Goal: Task Accomplishment & Management: Manage account settings

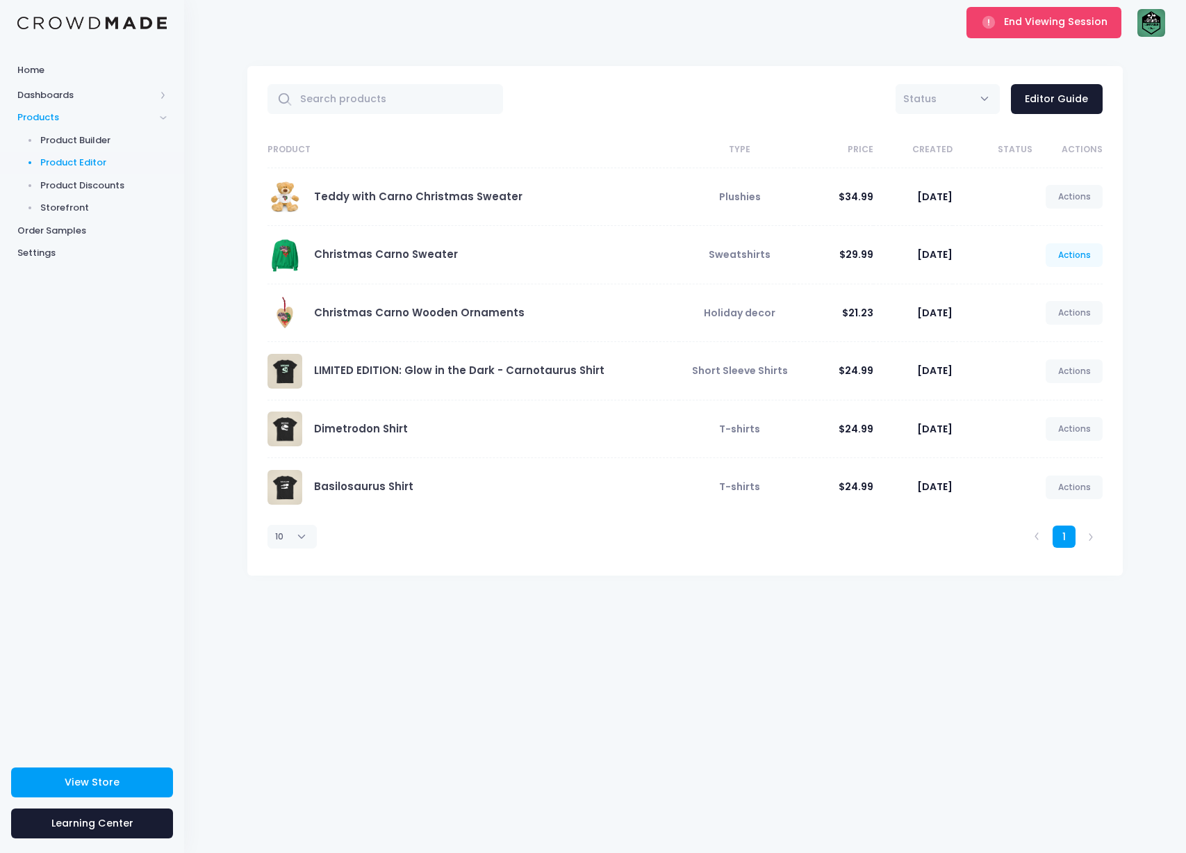
click at [1090, 247] on link "Actions" at bounding box center [1074, 255] width 57 height 24
click at [1060, 330] on link "Unpublish" at bounding box center [1060, 337] width 74 height 24
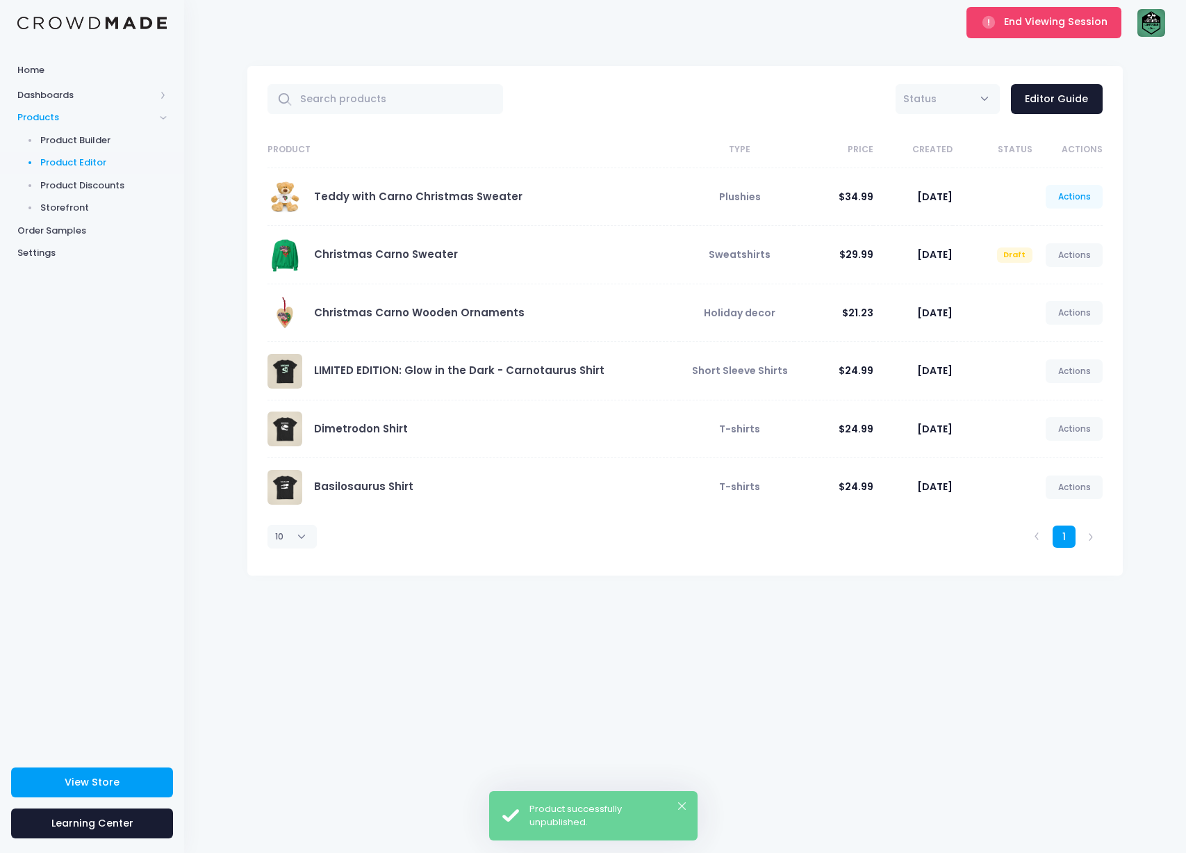
click at [1067, 205] on link "Actions" at bounding box center [1074, 197] width 57 height 24
click at [1058, 277] on link "Unpublish" at bounding box center [1060, 279] width 74 height 24
click at [1071, 317] on link "Actions" at bounding box center [1074, 313] width 57 height 24
click at [1041, 393] on link "Unpublish" at bounding box center [1060, 395] width 74 height 24
click at [1075, 250] on link "Actions" at bounding box center [1074, 255] width 57 height 24
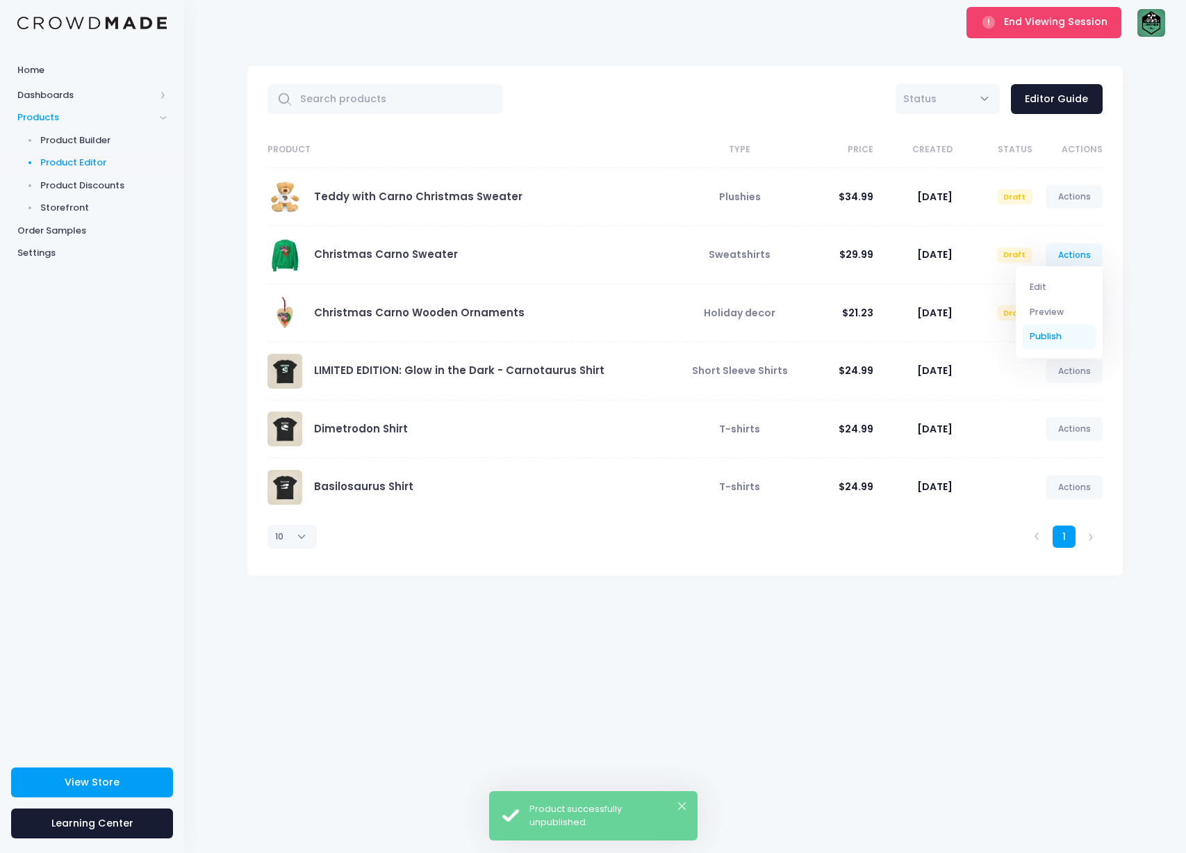
click at [1058, 337] on link "Publish" at bounding box center [1060, 337] width 74 height 24
click at [50, 400] on div "Home Dashboards Overview Product Sales Products Product Builder Product Editor …" at bounding box center [92, 400] width 184 height 688
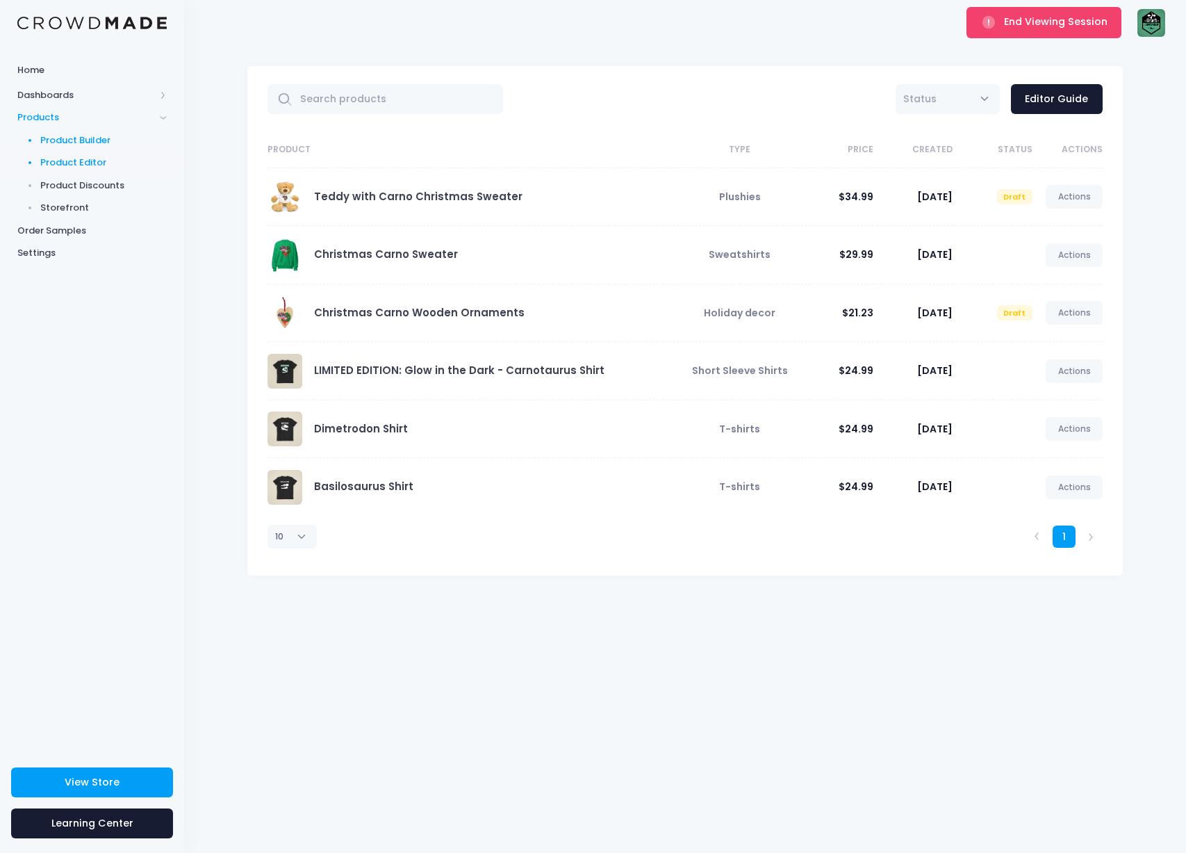
click at [62, 143] on span "Product Builder" at bounding box center [103, 140] width 127 height 14
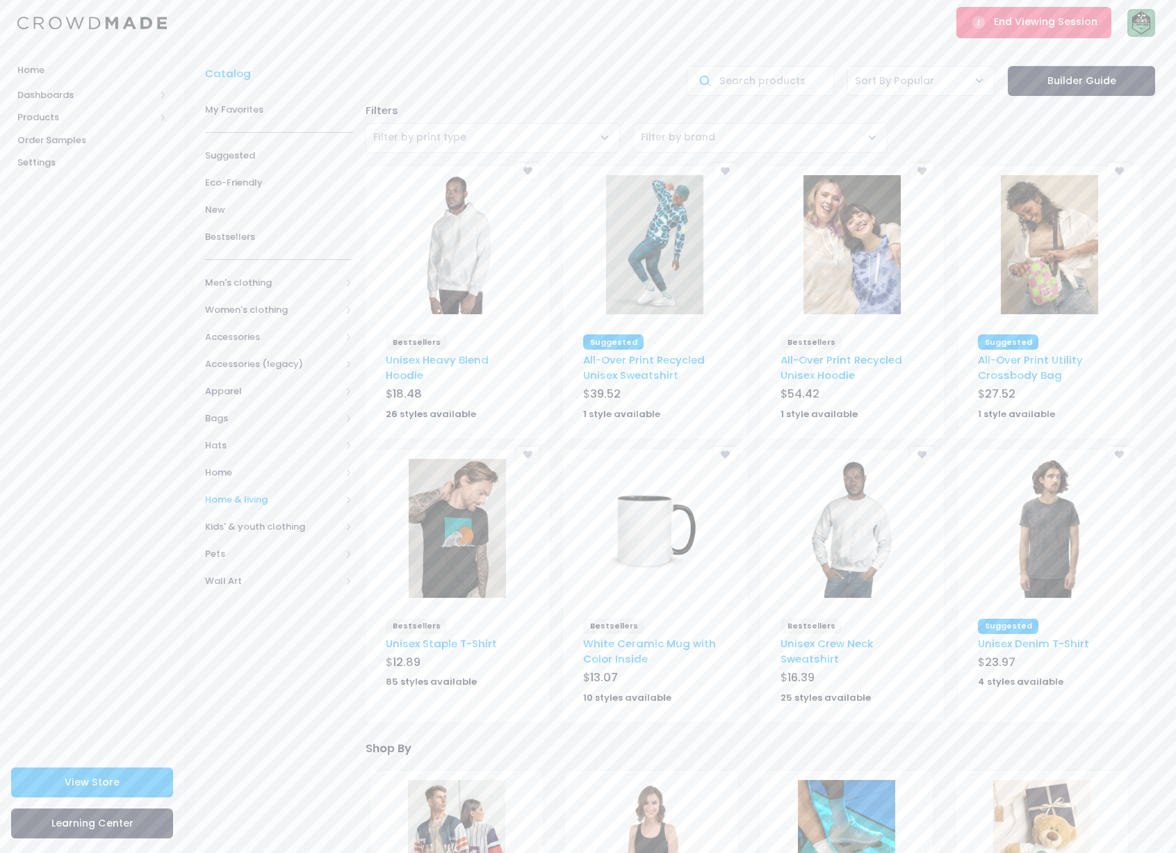
click at [263, 496] on span "Home & living" at bounding box center [273, 500] width 136 height 14
click at [257, 641] on span "Wall art" at bounding box center [275, 648] width 96 height 14
click at [272, 698] on span "Posters" at bounding box center [283, 703] width 101 height 14
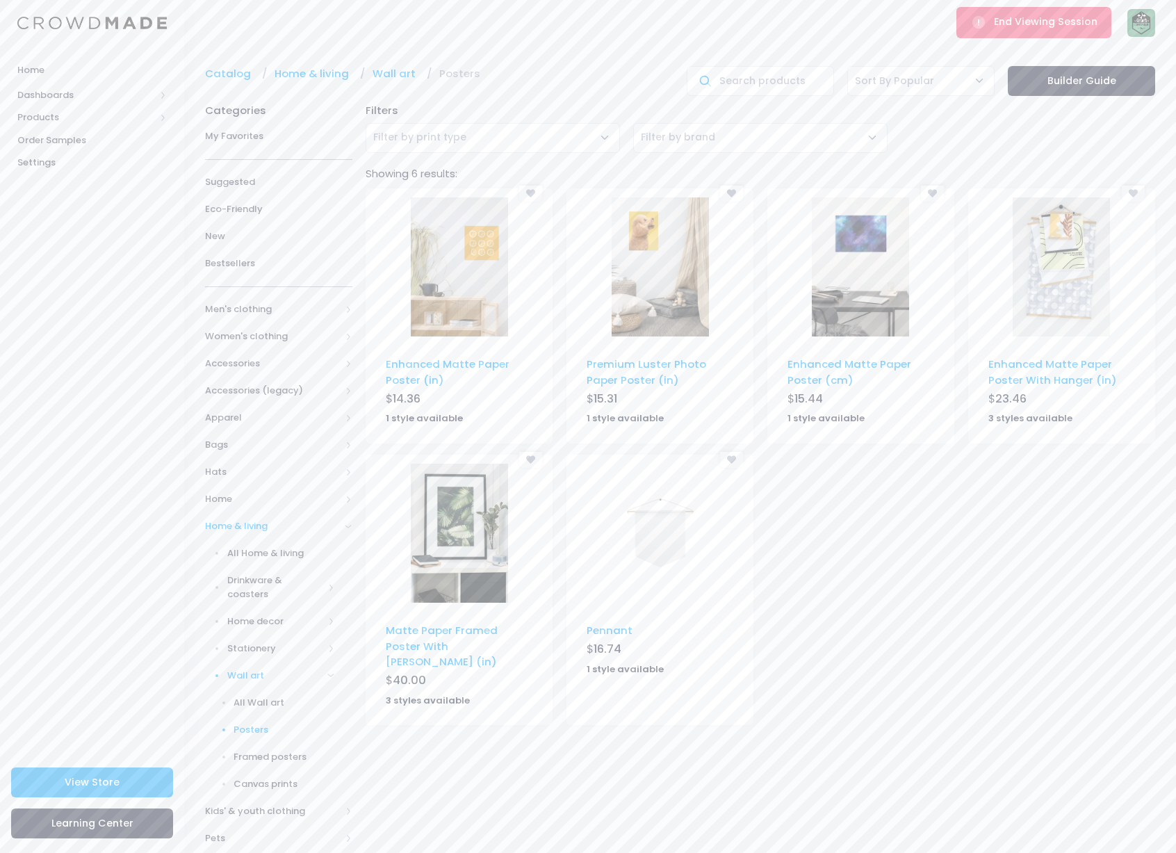
click at [491, 307] on img at bounding box center [459, 266] width 97 height 139
click at [243, 634] on link "Stationery" at bounding box center [269, 647] width 165 height 27
click at [259, 757] on link "Stickers" at bounding box center [269, 756] width 165 height 27
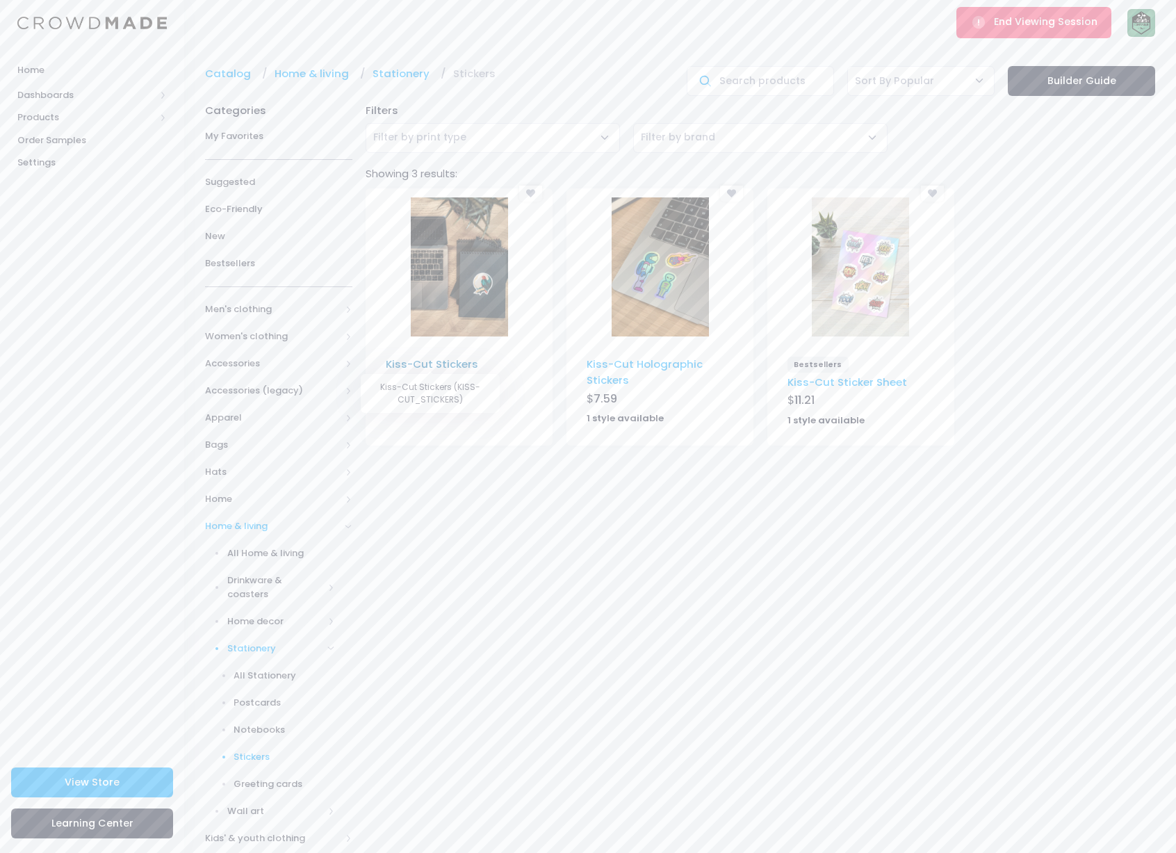
click at [472, 366] on link "Kiss-Cut Stickers" at bounding box center [432, 364] width 92 height 15
click at [1055, 24] on span "End Viewing Session" at bounding box center [1046, 22] width 104 height 14
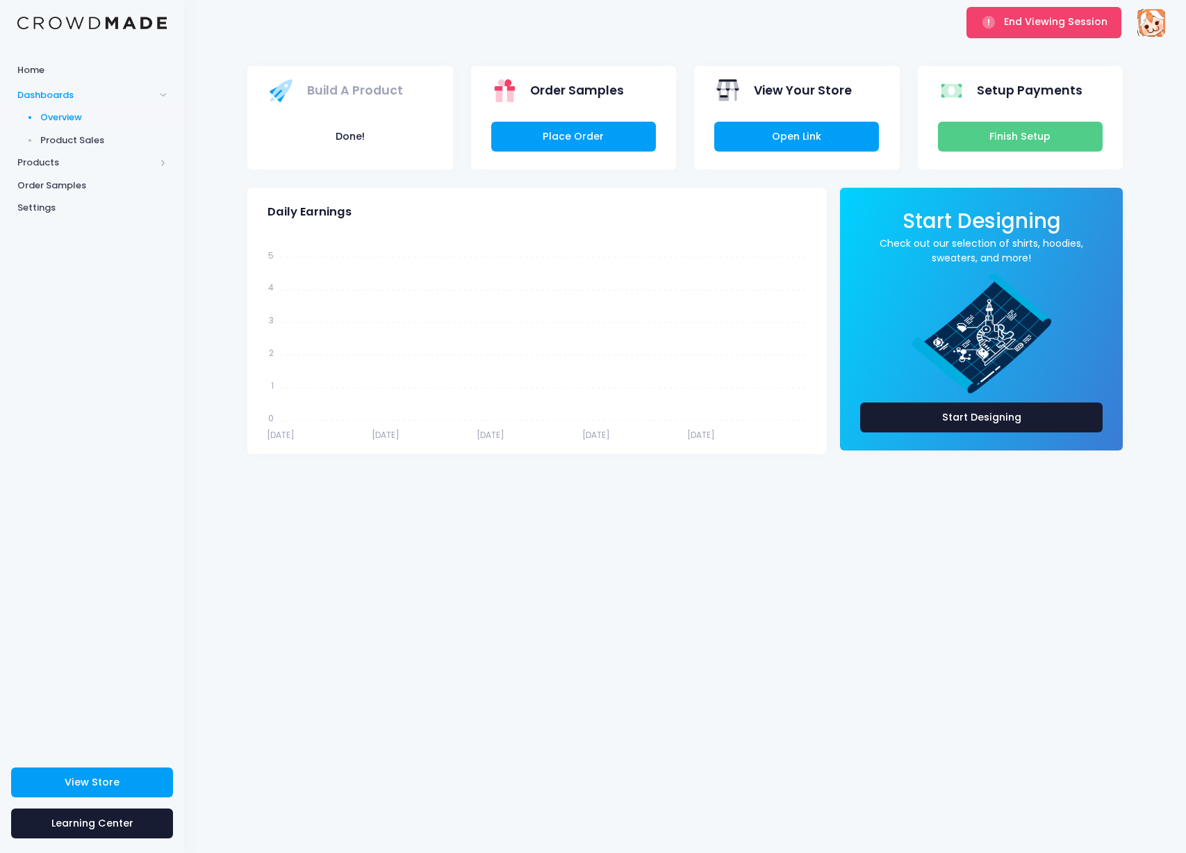
click at [1155, 23] on img at bounding box center [1152, 23] width 28 height 28
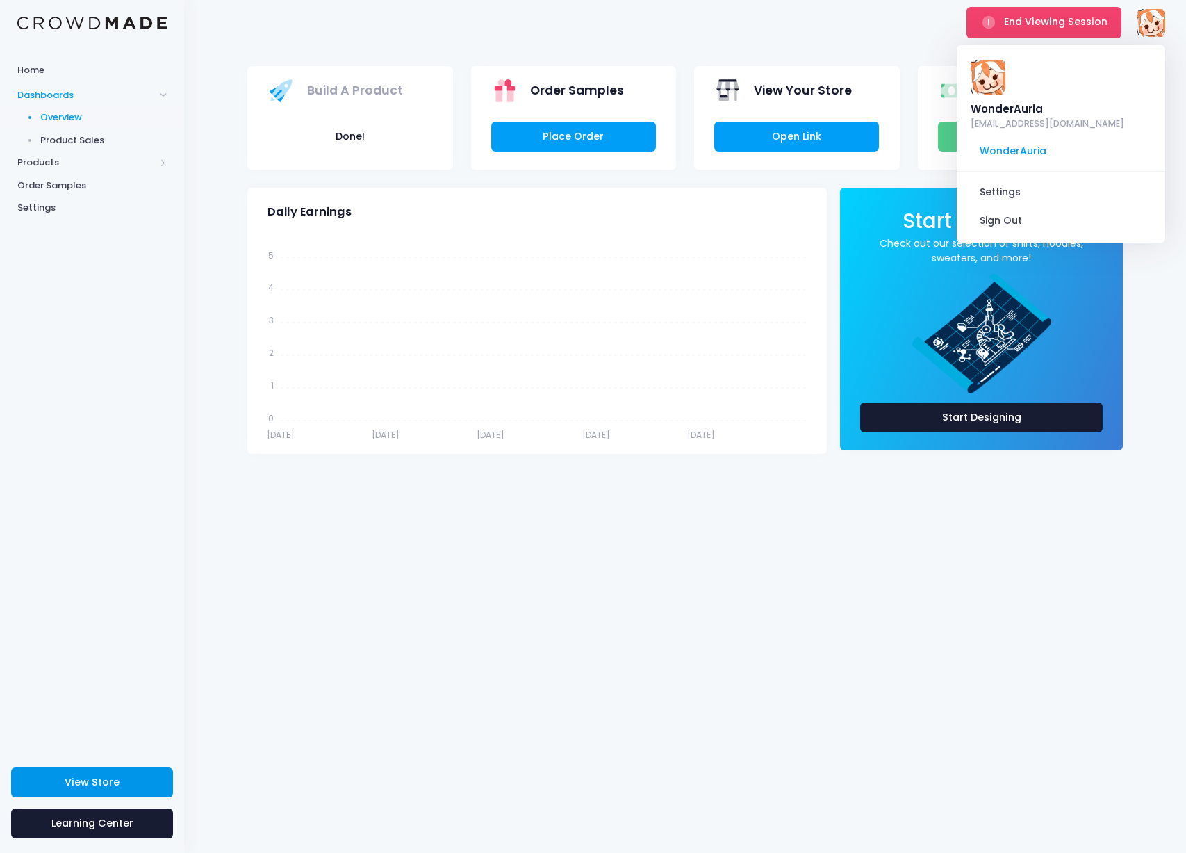
click at [122, 785] on link "View Store" at bounding box center [92, 782] width 162 height 30
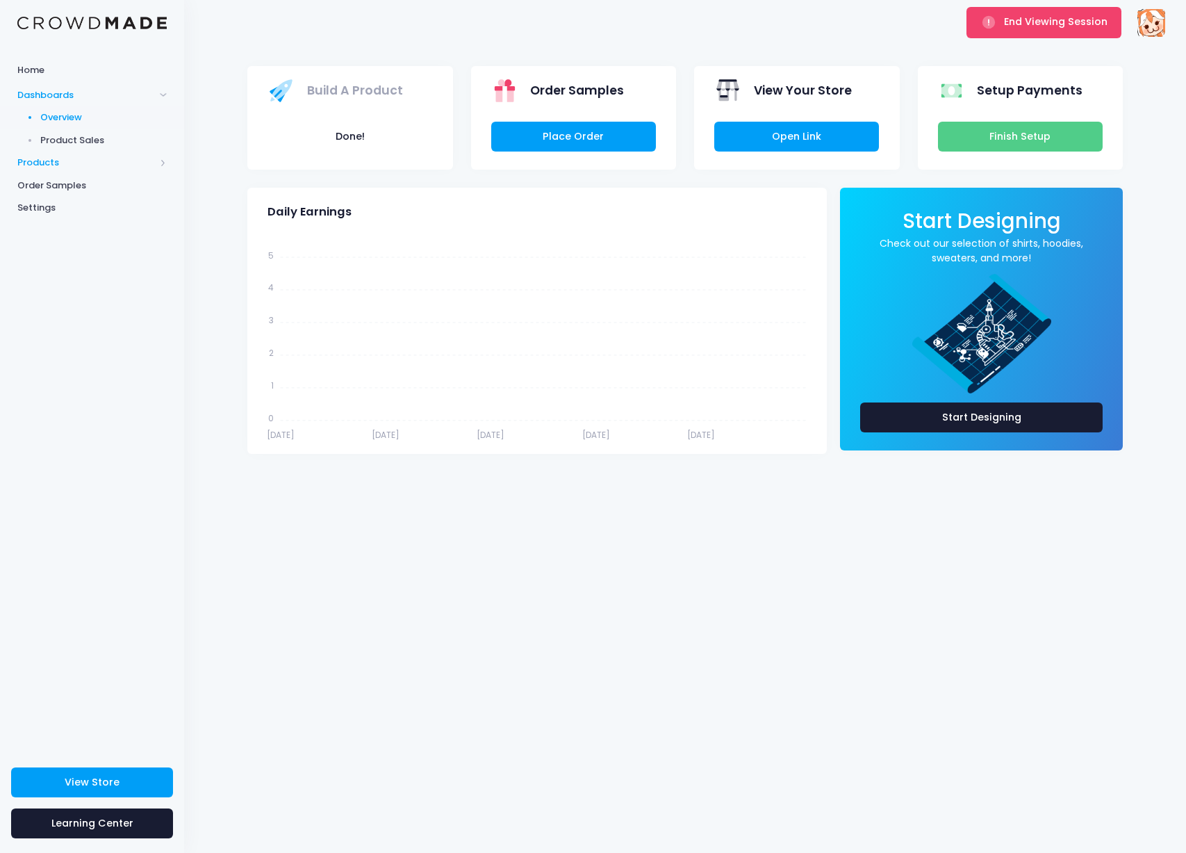
click at [112, 162] on span "Products" at bounding box center [86, 163] width 138 height 14
click at [113, 165] on span "Product Editor" at bounding box center [103, 163] width 127 height 14
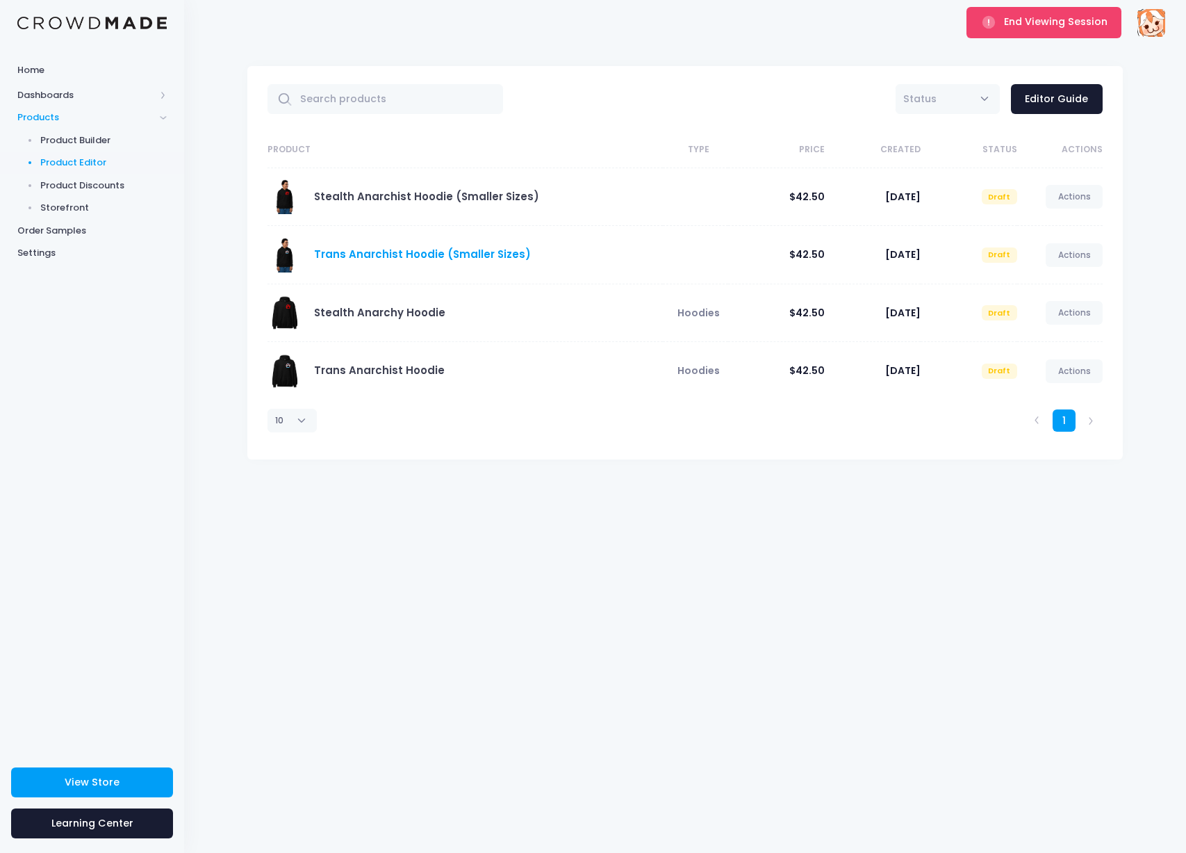
click at [360, 256] on link "Trans Anarchist Hoodie (Smaller Sizes)" at bounding box center [422, 254] width 217 height 15
click at [550, 526] on div "All Active Draft Status Editor Guide Product Type Price Created Status Actions …" at bounding box center [685, 449] width 1002 height 808
click at [550, 508] on div "All Active Draft Status Editor Guide Product Type Price Created Status Actions …" at bounding box center [685, 449] width 1002 height 808
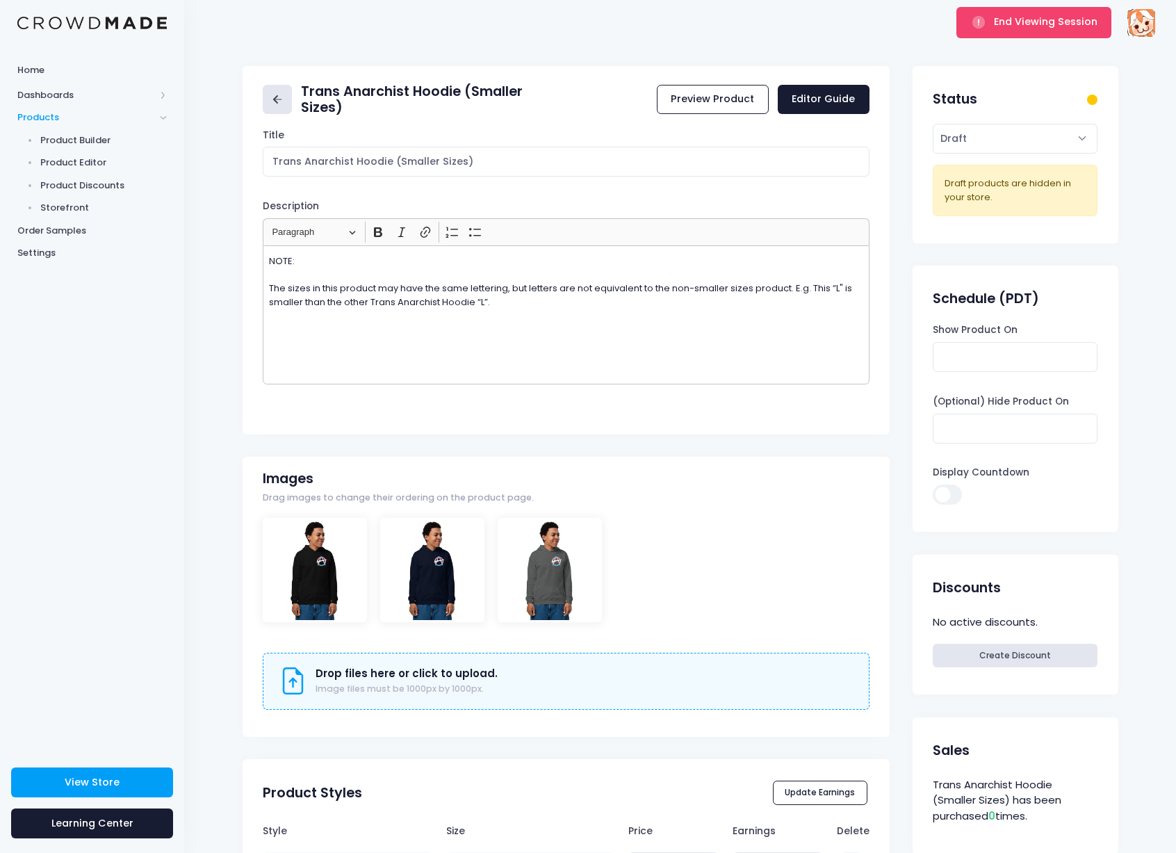
click at [285, 95] on icon at bounding box center [278, 100] width 16 height 16
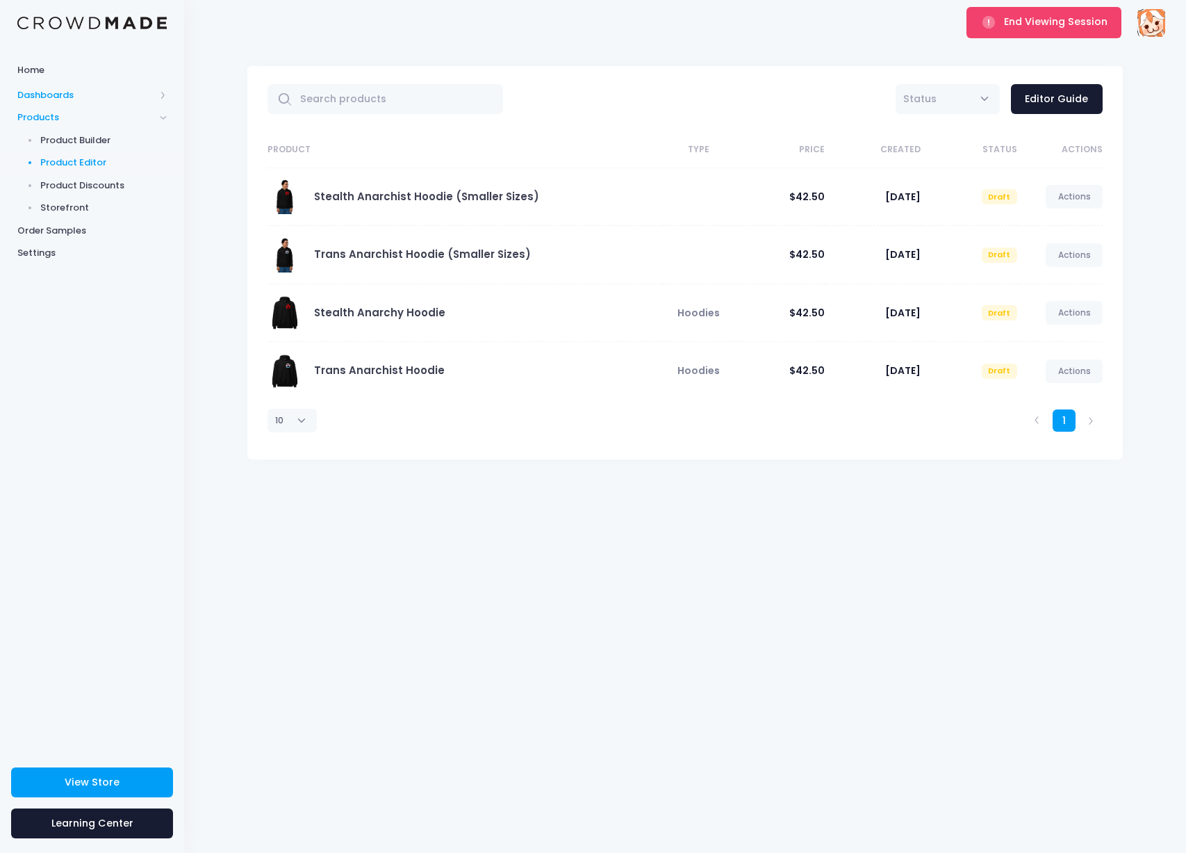
click at [66, 99] on span "Dashboards" at bounding box center [86, 95] width 138 height 14
click at [54, 161] on span "Products" at bounding box center [86, 163] width 138 height 14
click at [79, 180] on span "Product Discounts" at bounding box center [103, 186] width 127 height 14
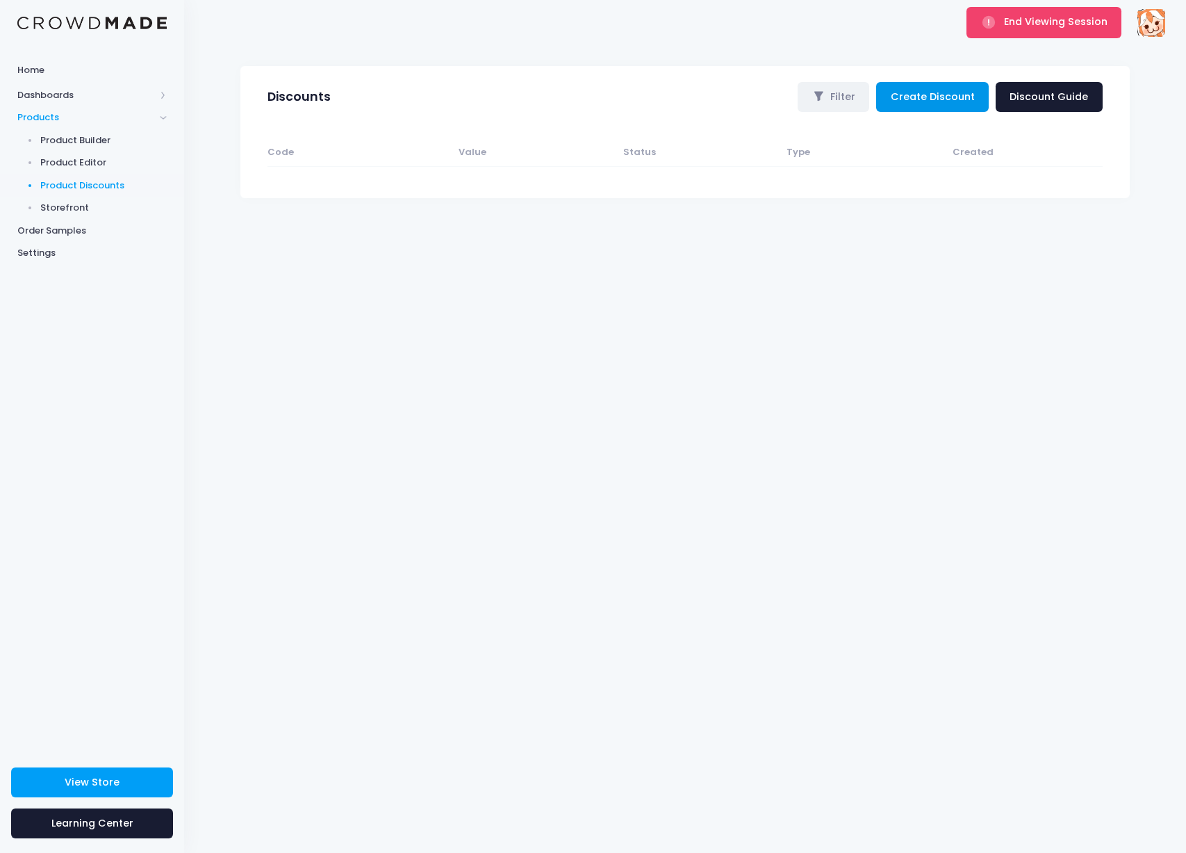
click at [924, 91] on link "Create Discount" at bounding box center [932, 97] width 113 height 30
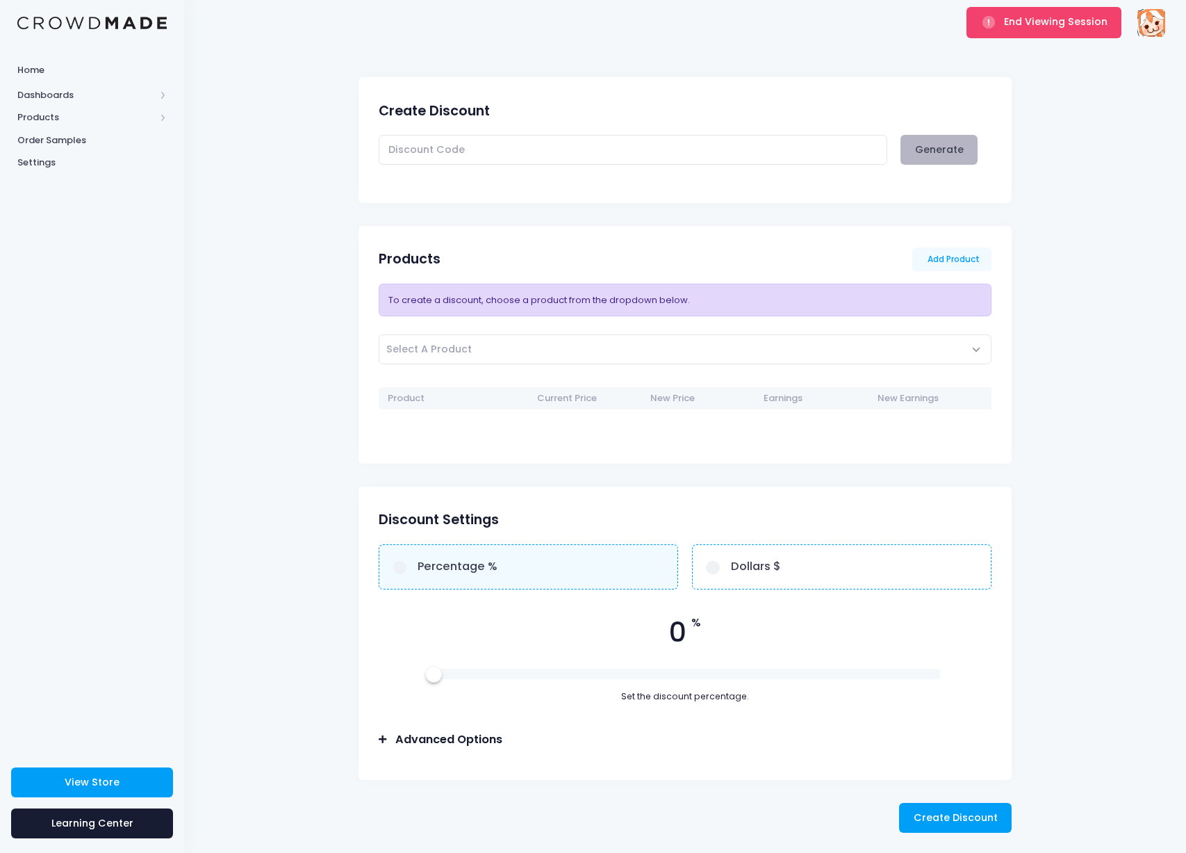
click at [926, 152] on button "Generate" at bounding box center [939, 150] width 77 height 30
type input "JAEEOK8GU"
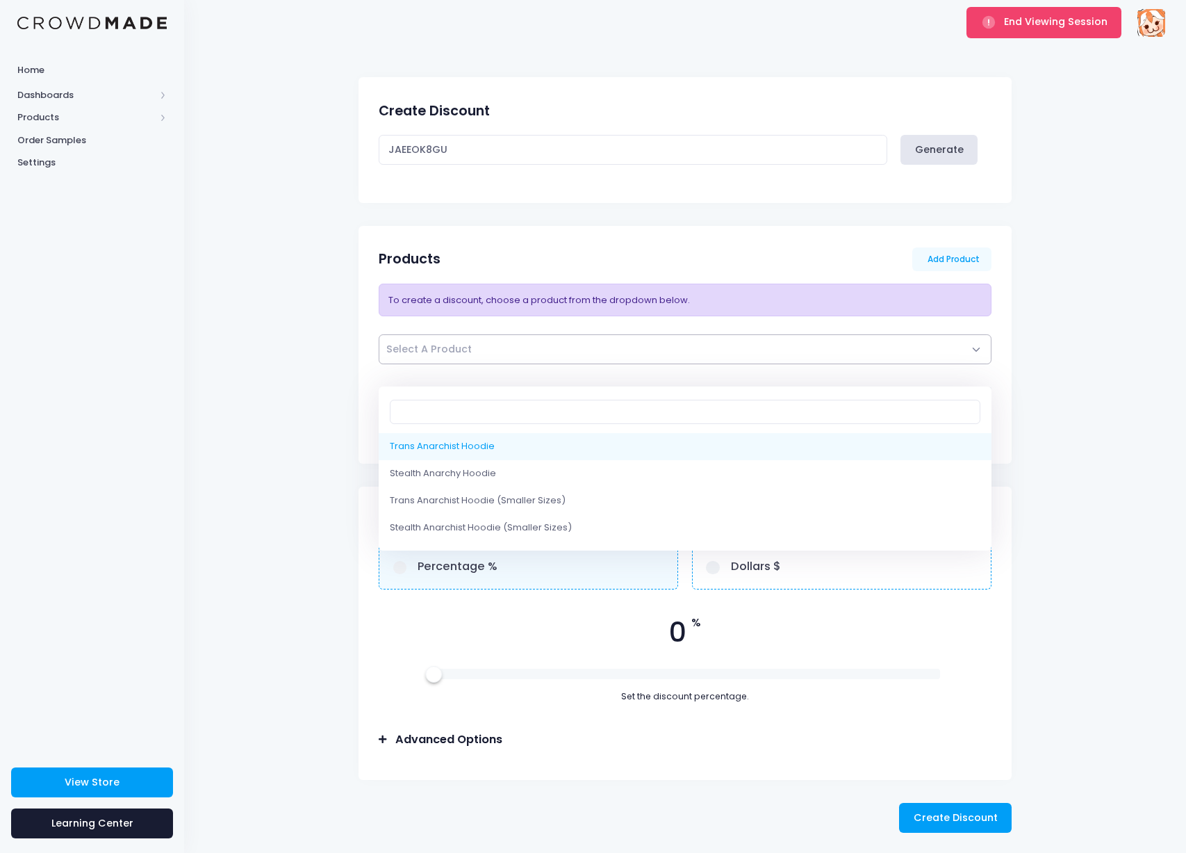
click at [559, 350] on span "Select A Product" at bounding box center [685, 349] width 613 height 30
select select "10214839746834"
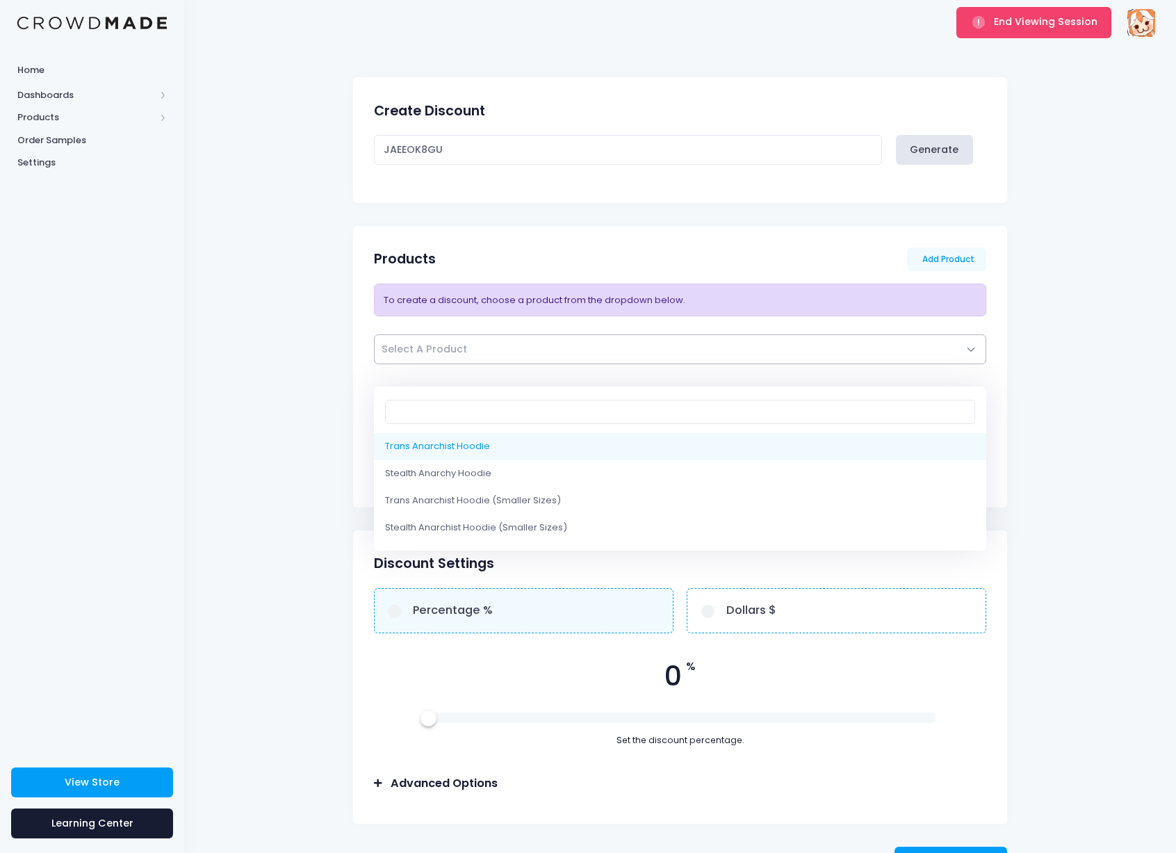
click at [823, 361] on span "Select A Product" at bounding box center [680, 349] width 613 height 30
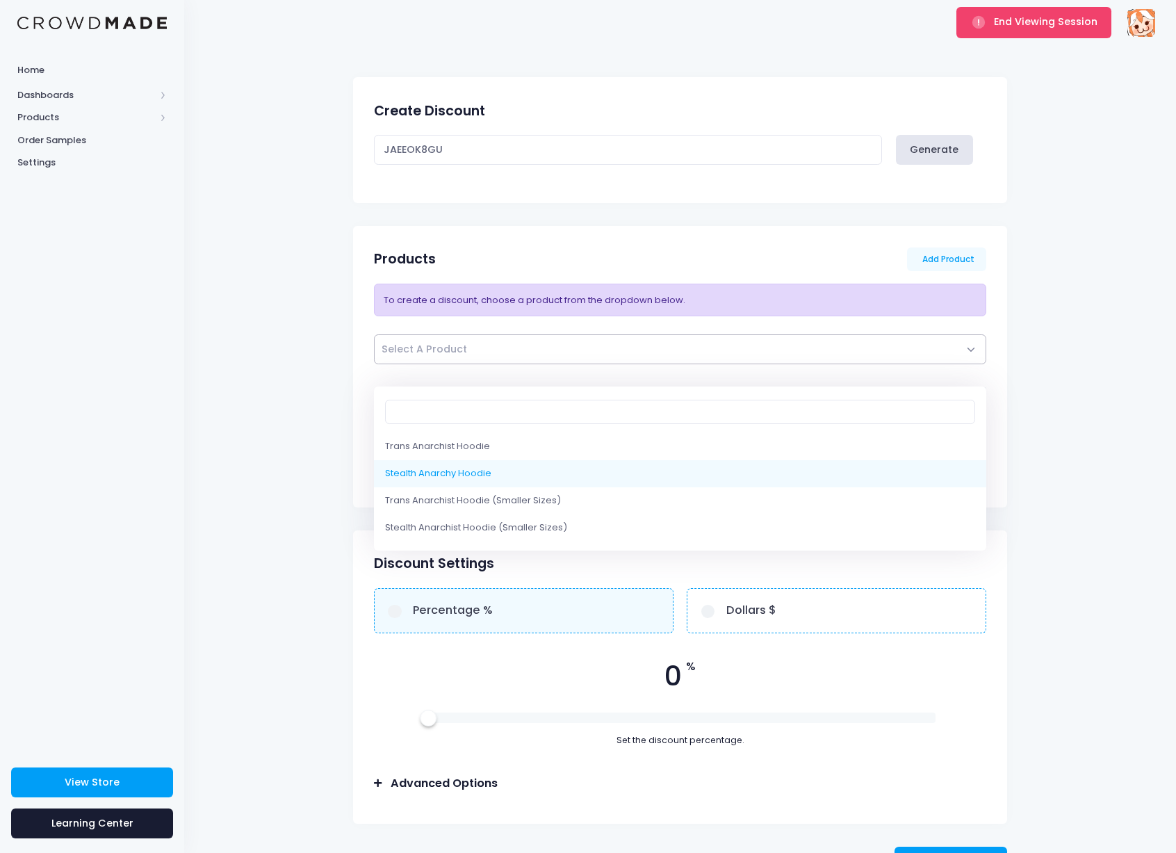
select select "10214843482386"
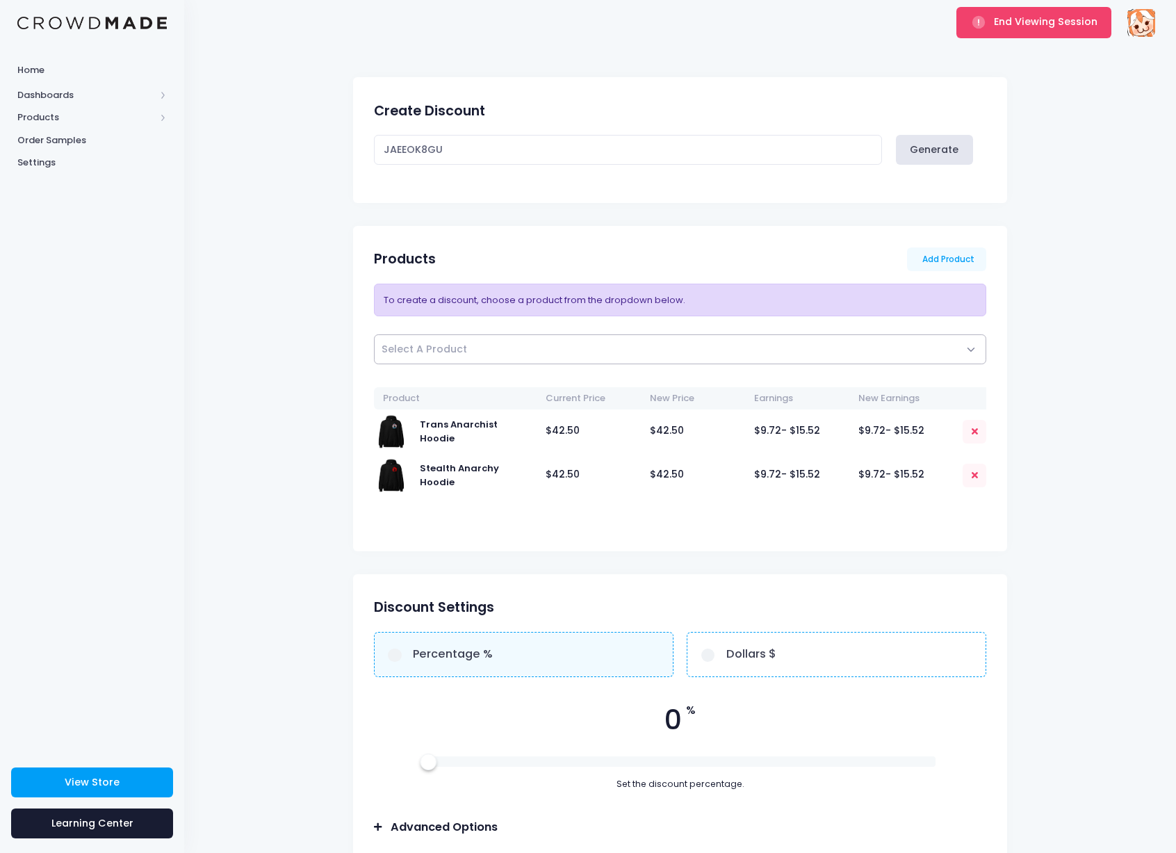
click at [646, 345] on span "Select A Product" at bounding box center [680, 349] width 613 height 30
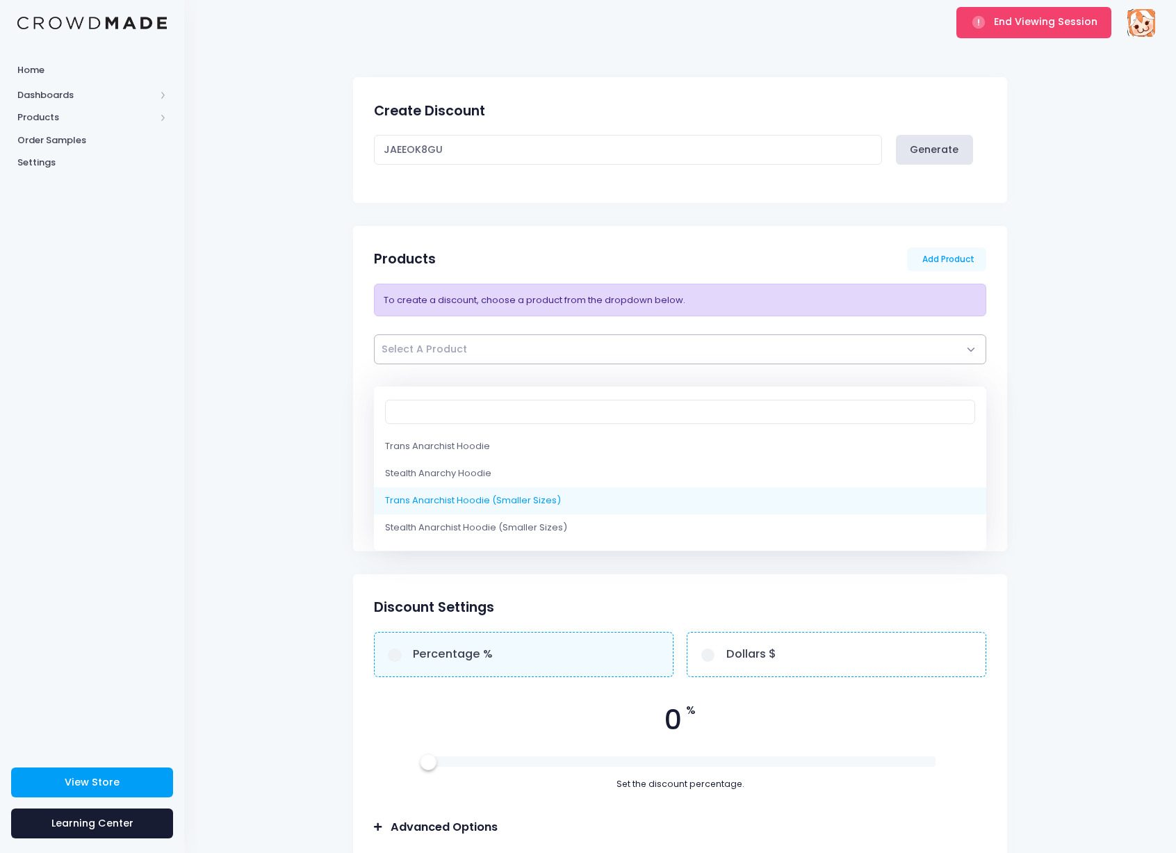
select select "10214844662034"
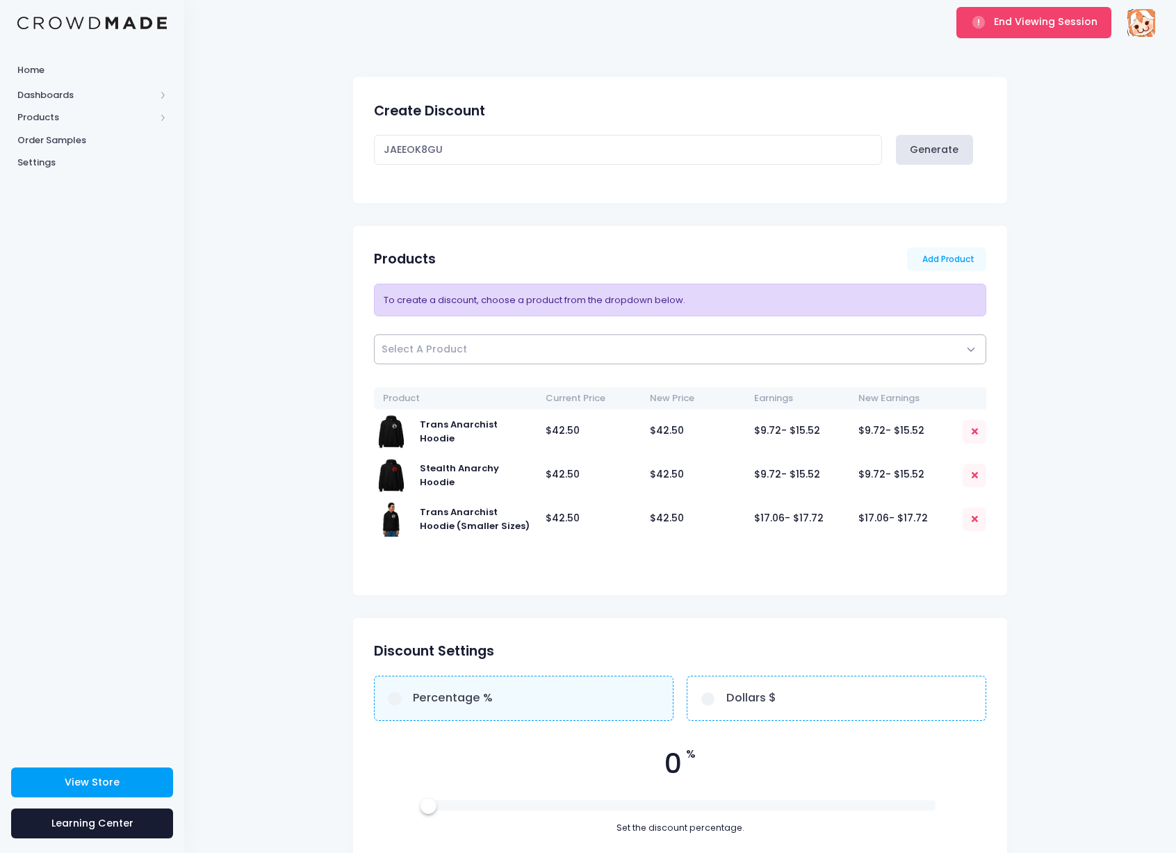
click at [554, 337] on span "Select A Product" at bounding box center [680, 349] width 613 height 30
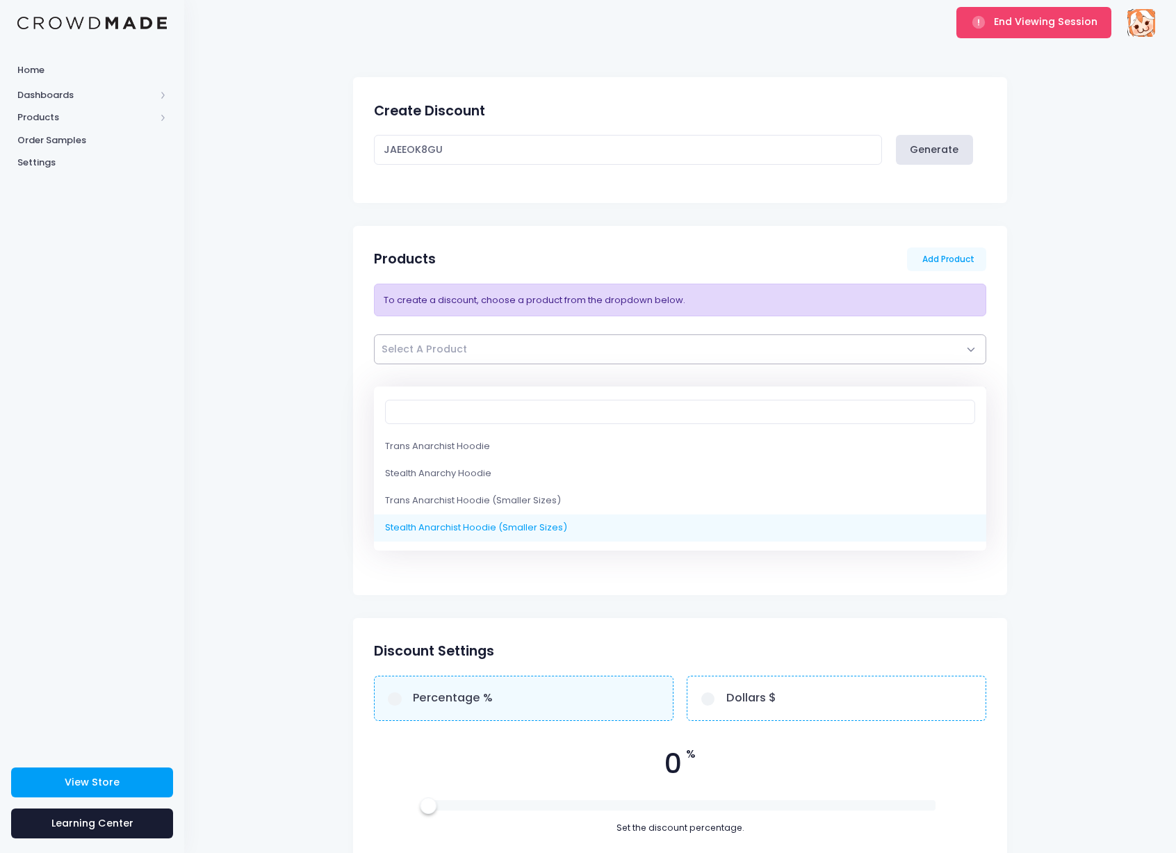
select select "10214854230290"
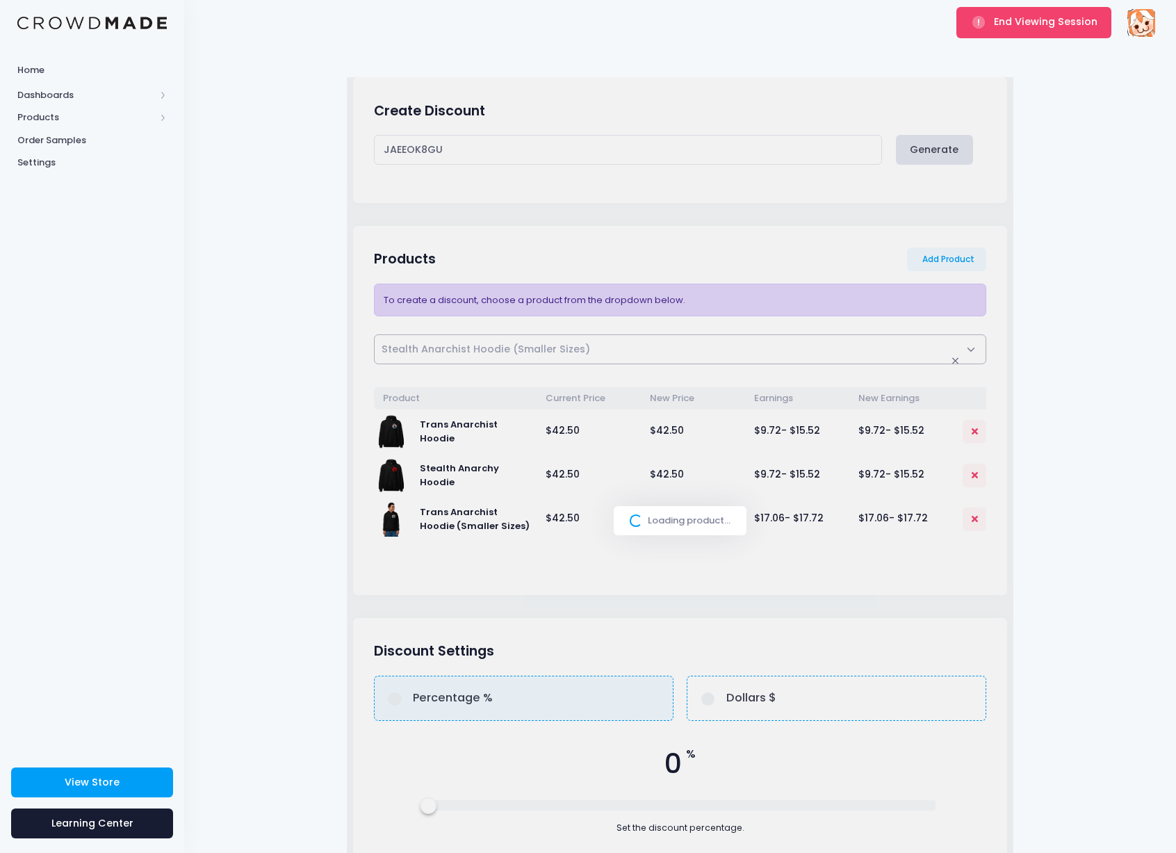
select select
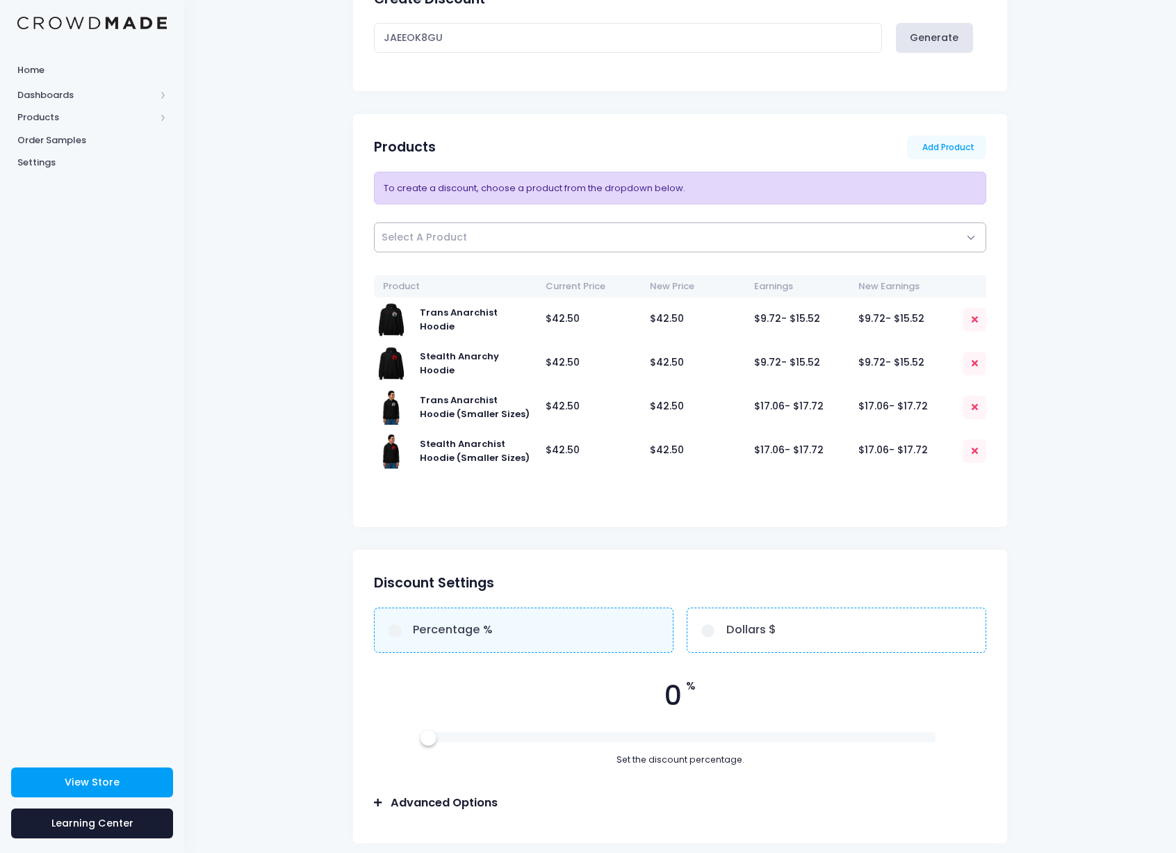
scroll to position [173, 0]
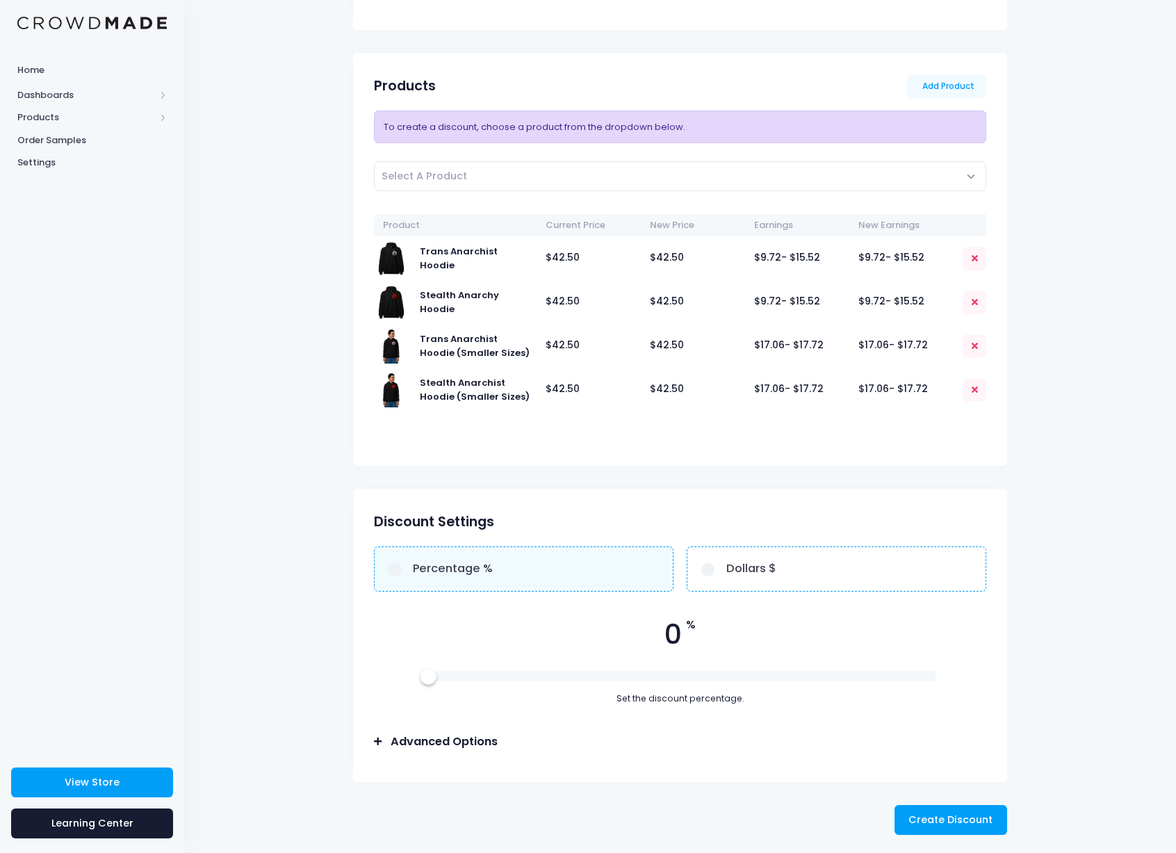
click at [469, 740] on h3 "Advanced Options" at bounding box center [444, 742] width 107 height 14
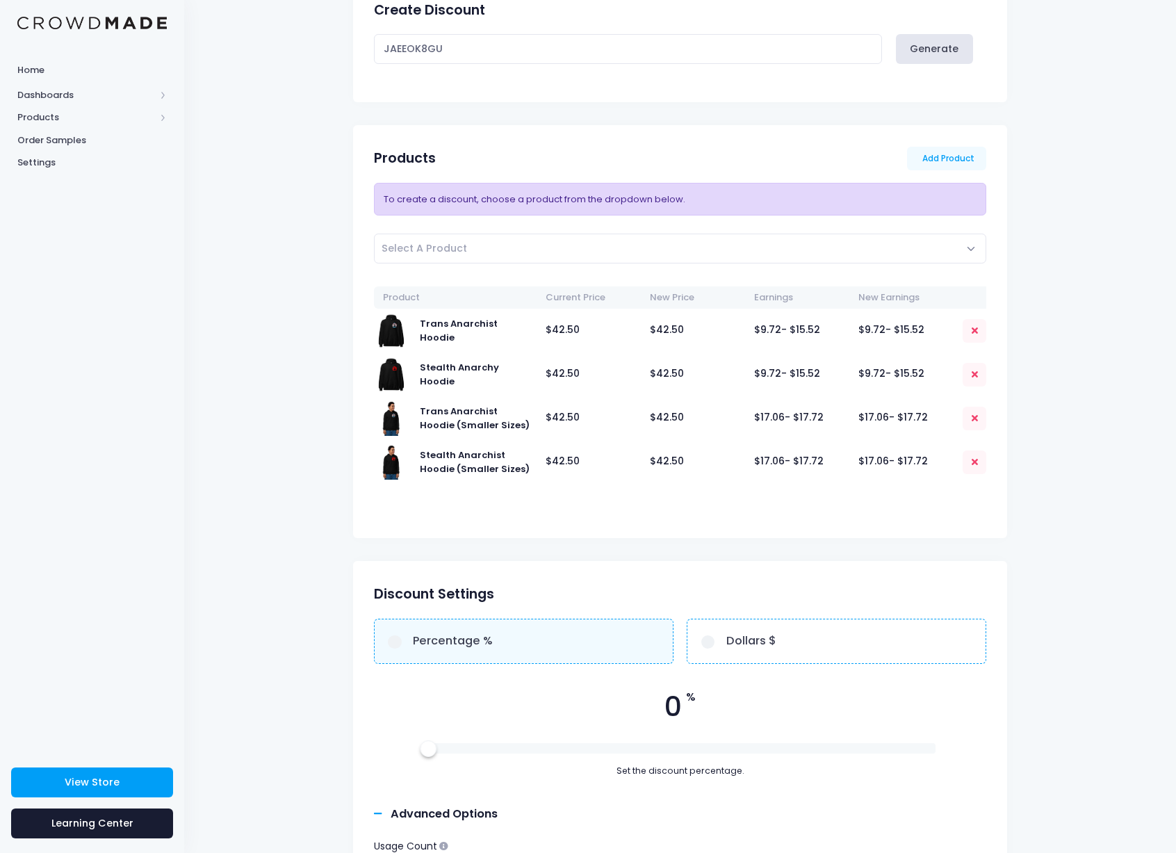
scroll to position [365, 0]
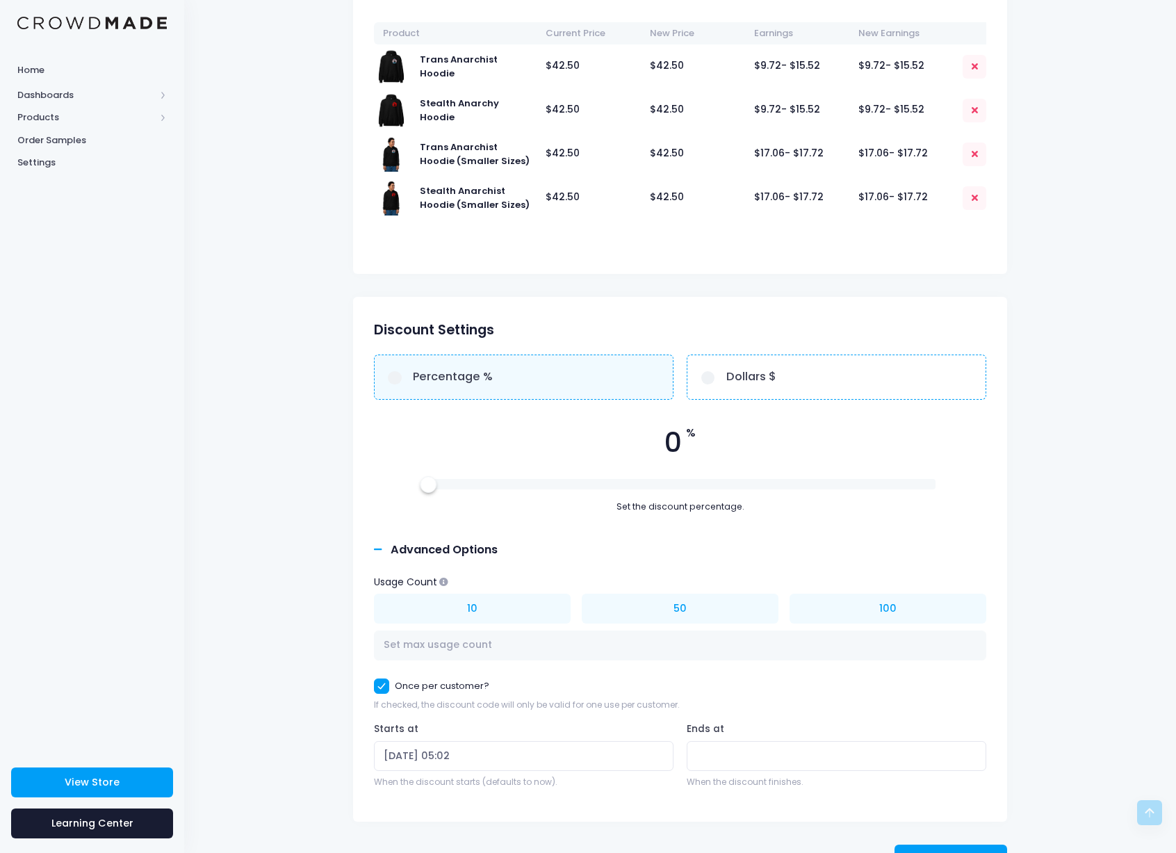
click at [677, 443] on span "0" at bounding box center [672, 443] width 17 height 41
click at [500, 612] on button "10" at bounding box center [472, 608] width 197 height 30
type input "10"
click at [414, 635] on input "10" at bounding box center [680, 645] width 613 height 30
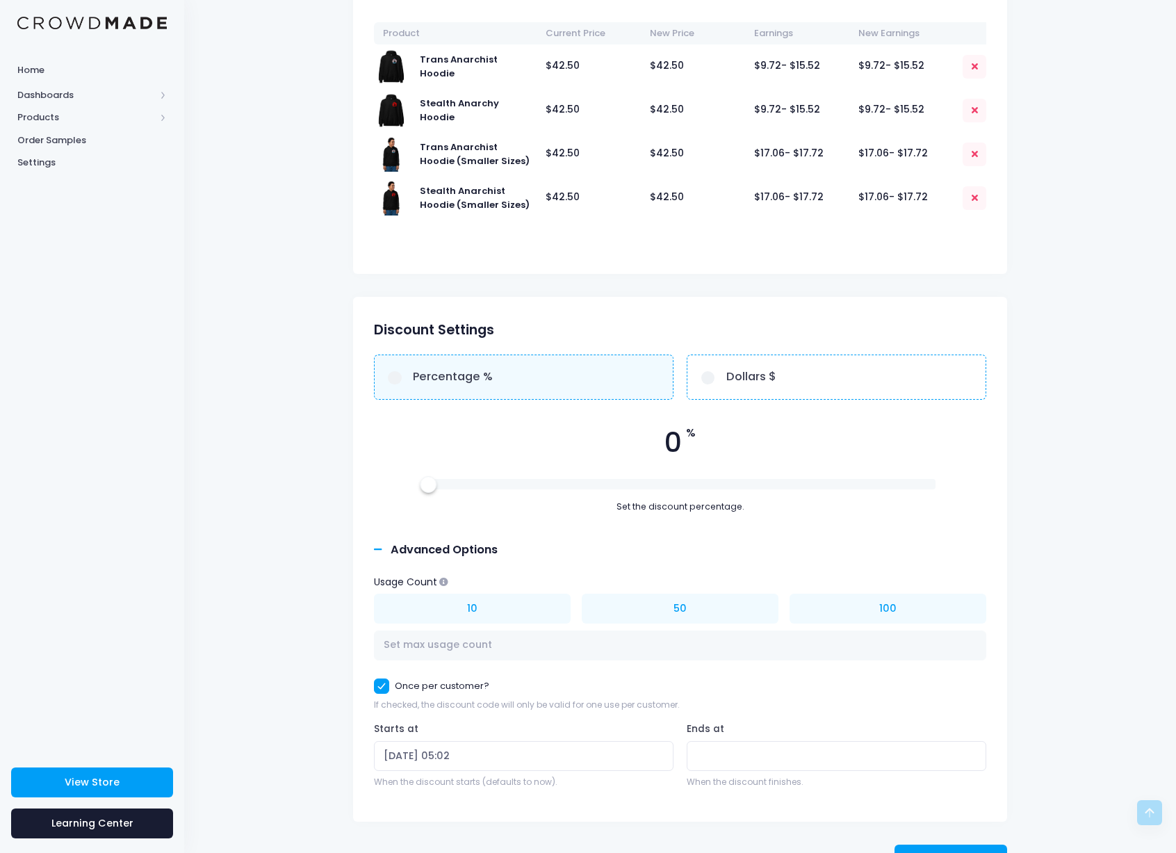
click at [163, 496] on div "Home Dashboards Overview Product Sales Products Product Builder Product Editor …" at bounding box center [92, 400] width 184 height 688
click at [687, 439] on span "%" at bounding box center [691, 433] width 10 height 17
drag, startPoint x: 430, startPoint y: 483, endPoint x: 480, endPoint y: 481, distance: 49.4
click at [480, 481] on div at bounding box center [479, 484] width 15 height 15
click at [1100, 411] on form "Create Discount JAEEOK8GU Generate Products Add Product Trans Anarchist Hoodie" at bounding box center [681, 287] width 890 height 1173
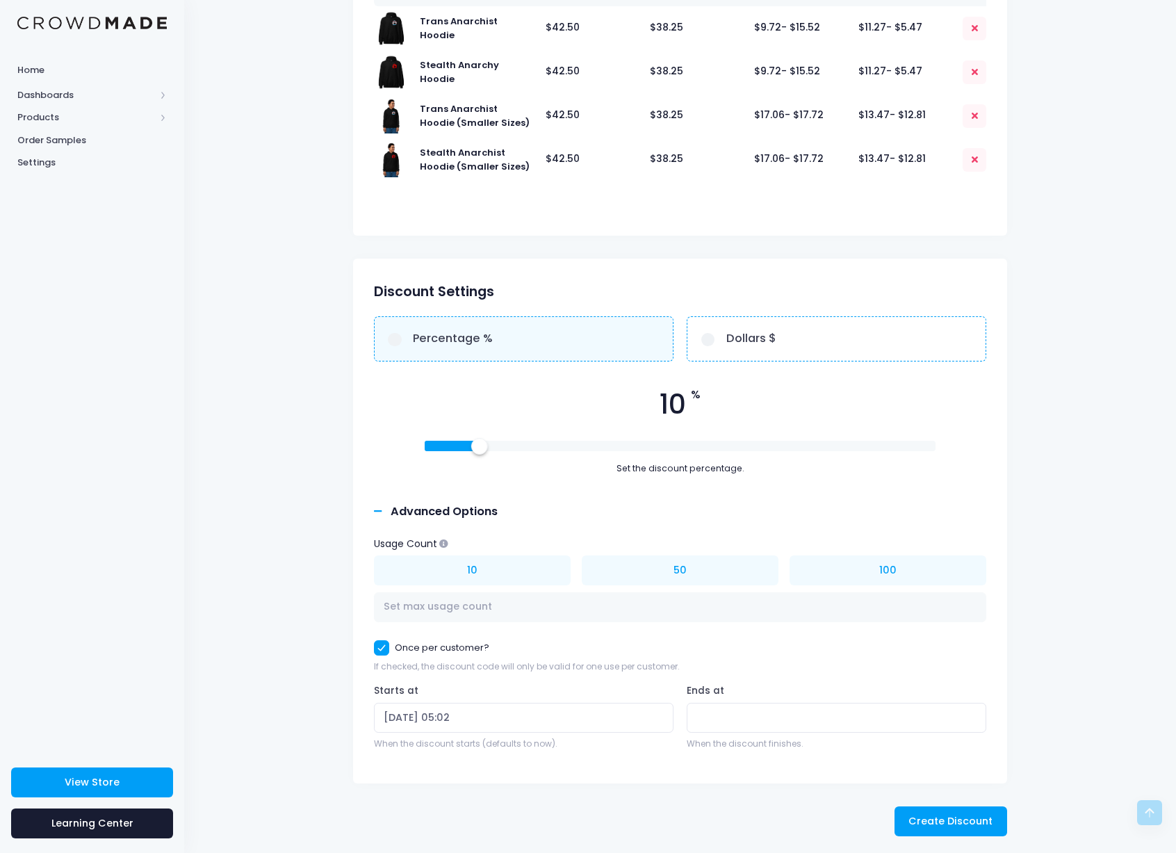
scroll to position [0, 0]
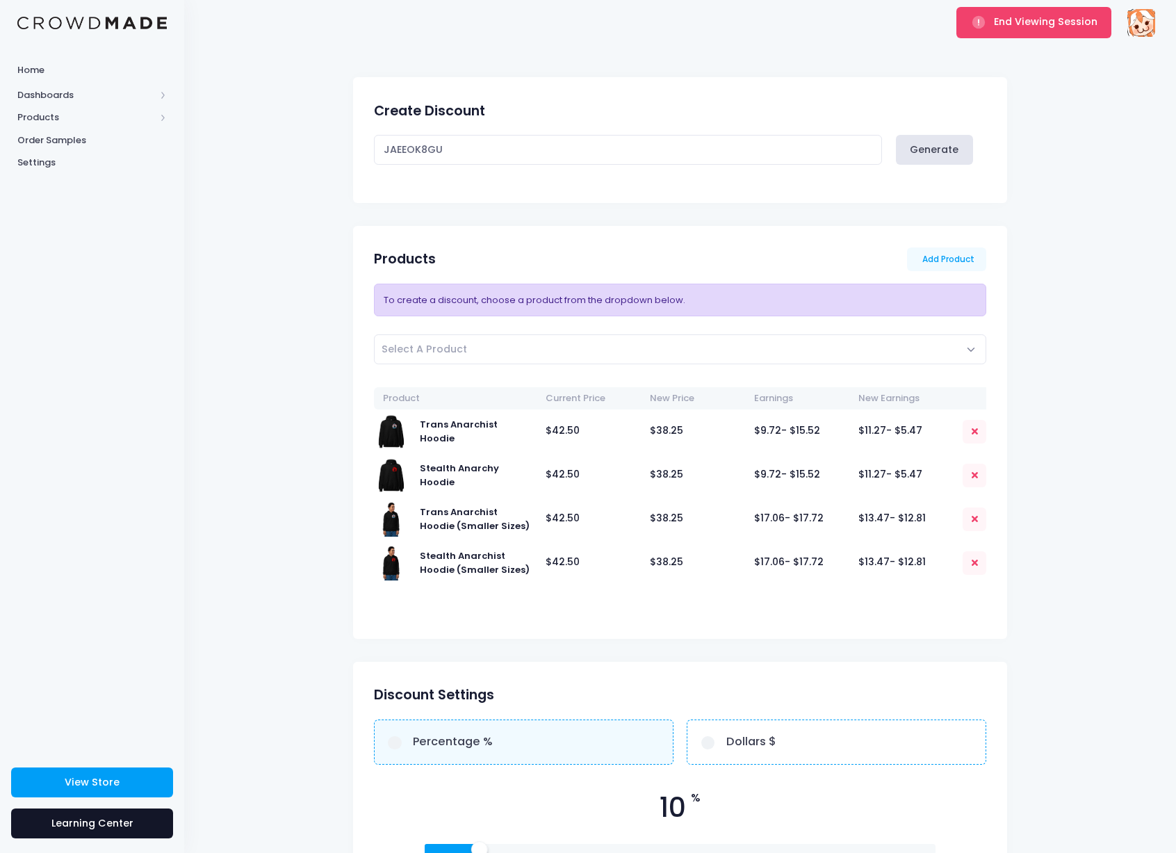
click at [130, 822] on span "Learning Center" at bounding box center [92, 823] width 82 height 14
